Goal: Information Seeking & Learning: Find specific fact

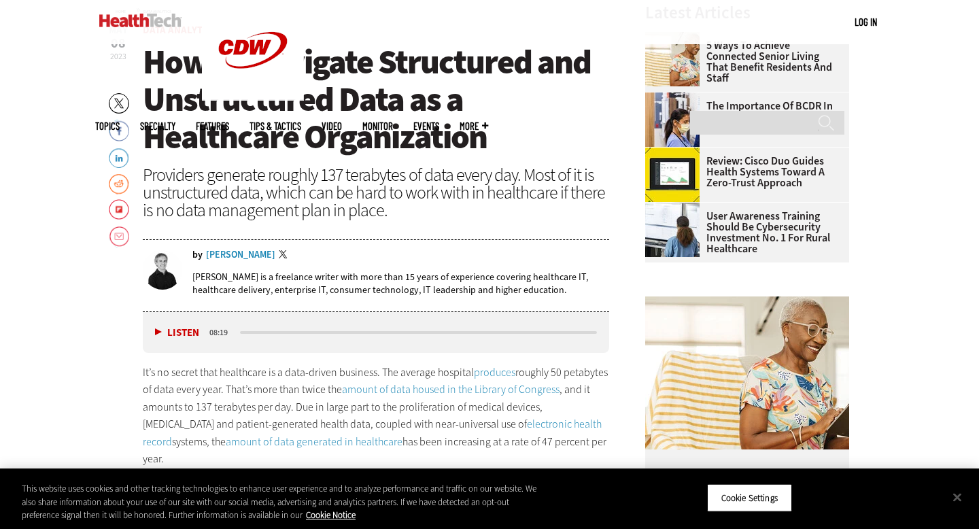
scroll to position [486, 0]
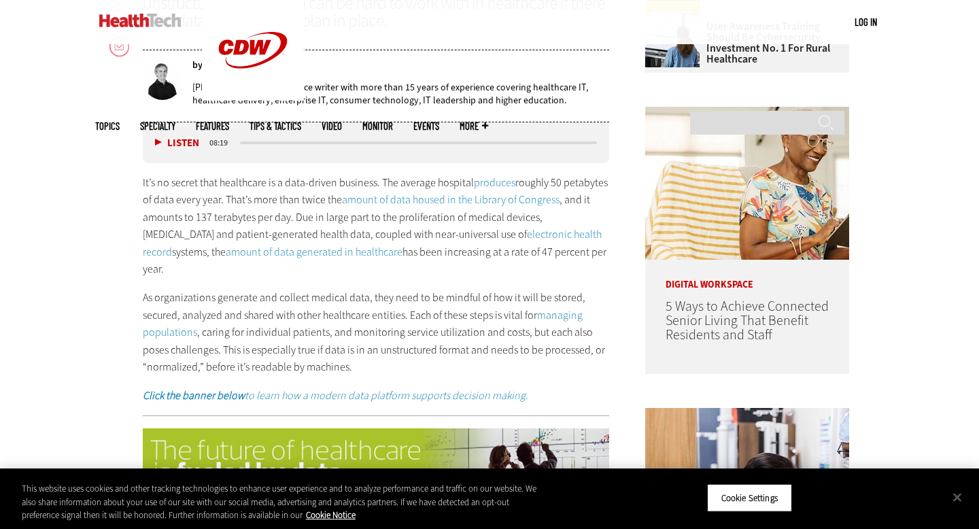
scroll to position [679, 0]
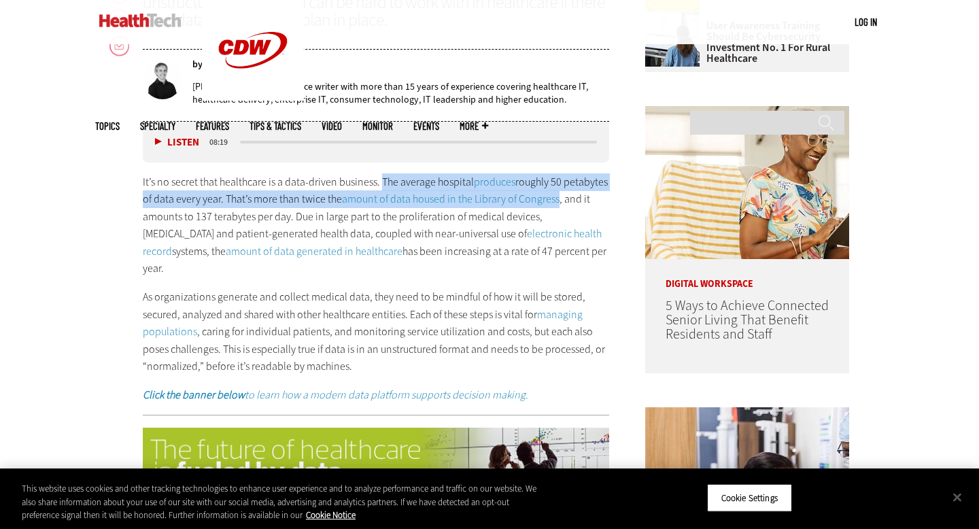
drag, startPoint x: 383, startPoint y: 183, endPoint x: 559, endPoint y: 194, distance: 177.1
click at [559, 194] on p "It’s no secret that healthcare is a data-driven business. The average hospital …" at bounding box center [376, 225] width 466 height 105
copy p "The average hospital produces roughly 50 petabytes of data every year. That’s m…"
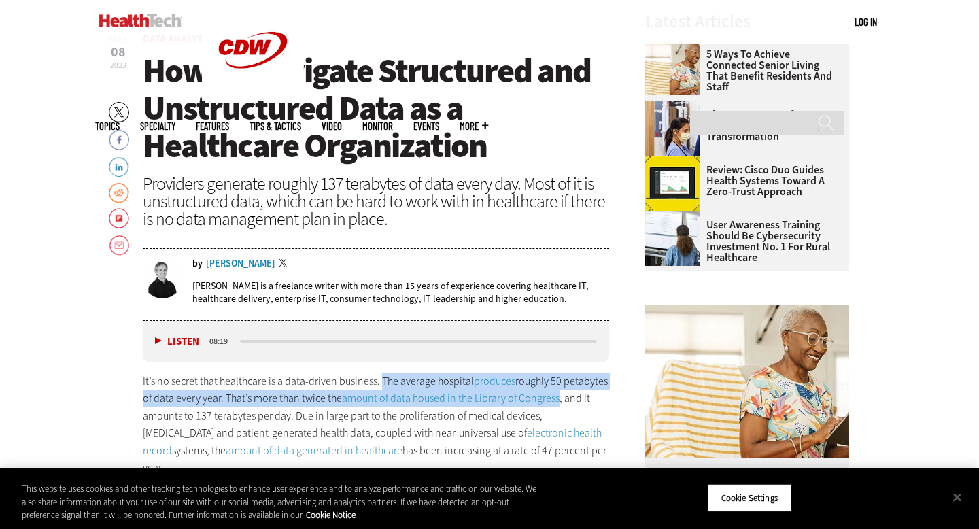
scroll to position [372, 0]
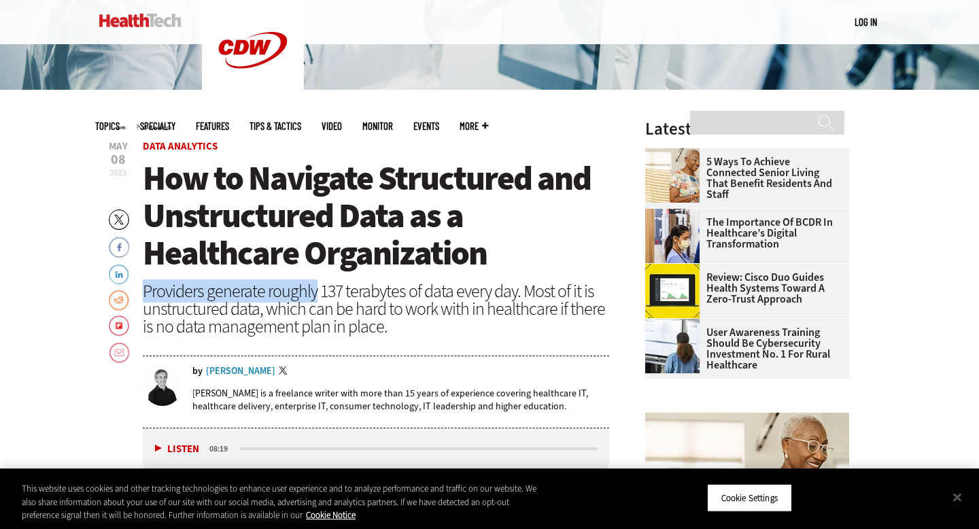
drag, startPoint x: 144, startPoint y: 292, endPoint x: 354, endPoint y: 296, distance: 210.1
click at [323, 292] on div "Providers generate roughly 137 terabytes of data every day. Most of it is unstr…" at bounding box center [376, 308] width 466 height 53
click at [368, 298] on div "Providers generate roughly 137 terabytes of data every day. Most of it is unstr…" at bounding box center [376, 308] width 466 height 53
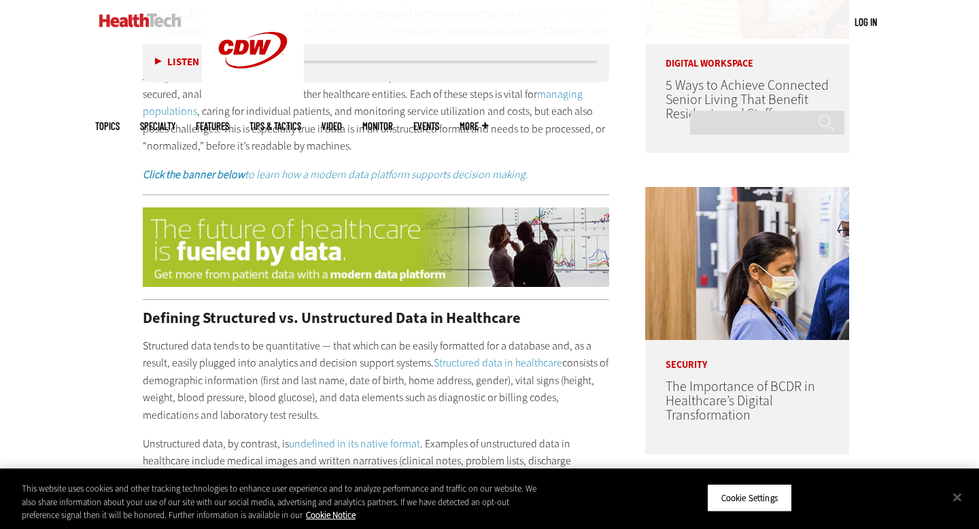
scroll to position [1092, 0]
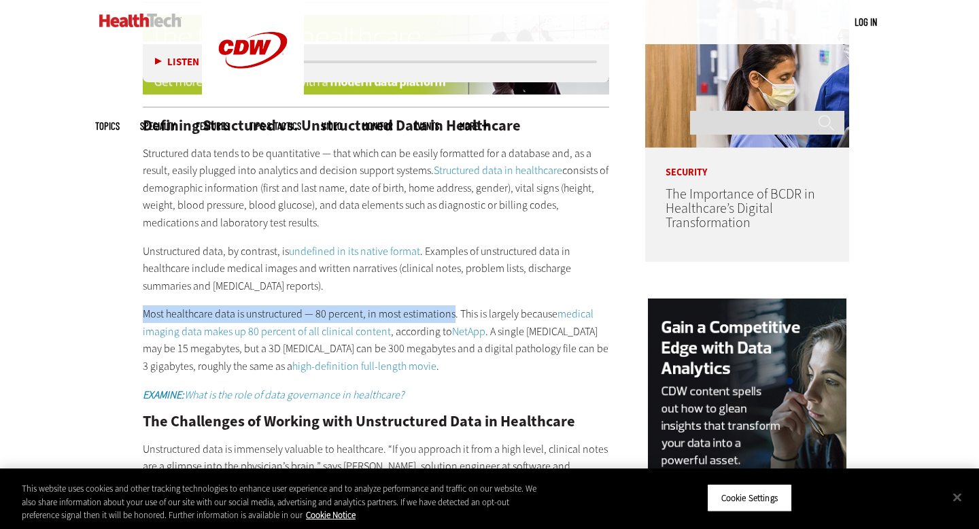
drag, startPoint x: 142, startPoint y: 293, endPoint x: 453, endPoint y: 294, distance: 311.3
copy p "Most healthcare data is unstructured — 80 percent, in most estimations"
